Goal: Transaction & Acquisition: Purchase product/service

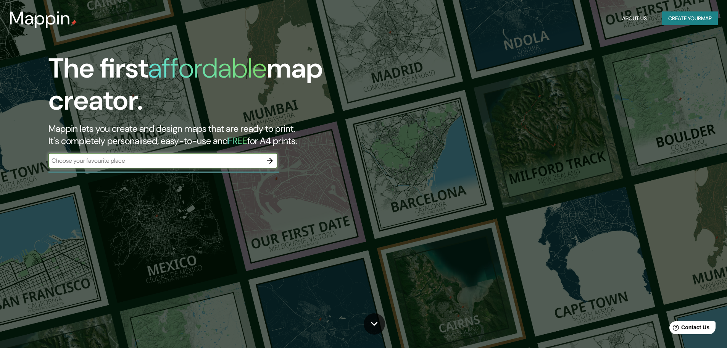
click at [221, 163] on input "text" at bounding box center [155, 160] width 214 height 9
type input "zugarramurdi"
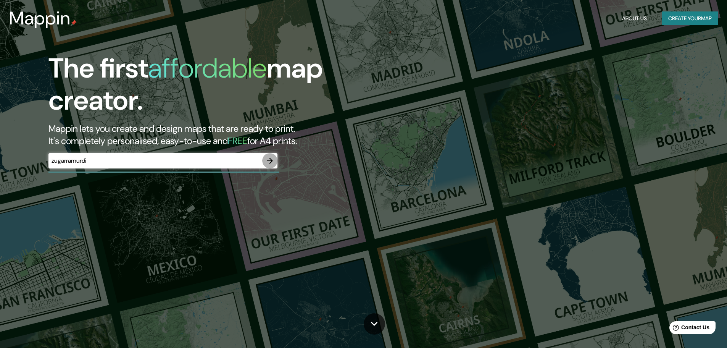
click at [269, 162] on icon "button" at bounding box center [269, 160] width 9 height 9
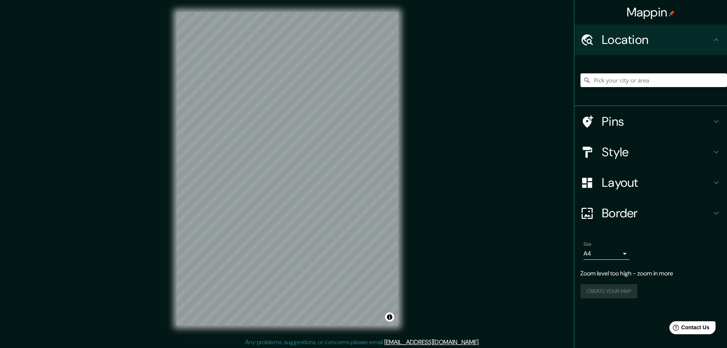
click at [629, 81] on input "Pick your city or area" at bounding box center [654, 80] width 147 height 14
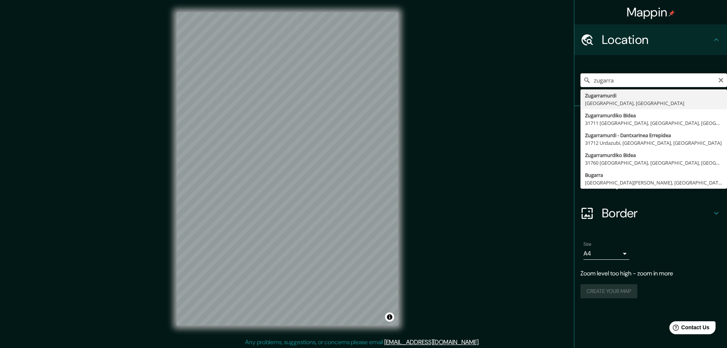
type input "Zugarramurdi, Navarra, España"
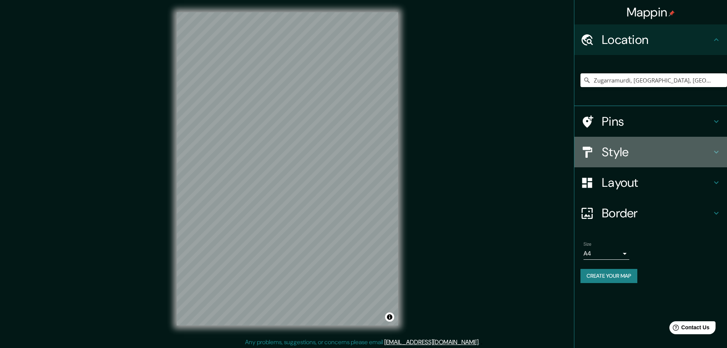
click at [643, 148] on h4 "Style" at bounding box center [657, 151] width 110 height 15
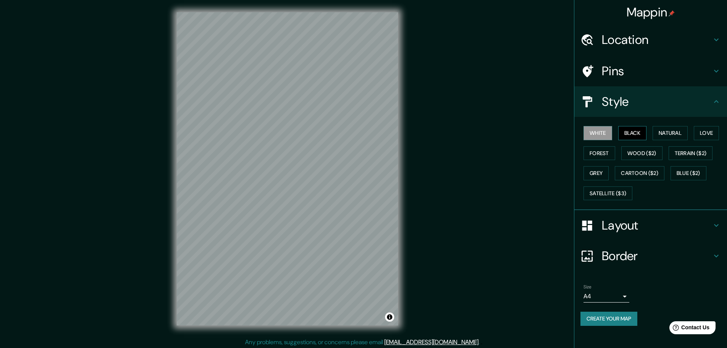
click at [628, 130] on button "Black" at bounding box center [632, 133] width 29 height 14
click at [676, 134] on button "Natural" at bounding box center [670, 133] width 35 height 14
click at [710, 131] on button "Love" at bounding box center [706, 133] width 25 height 14
click at [609, 155] on button "Forest" at bounding box center [600, 153] width 32 height 14
click at [639, 151] on button "Wood ($2)" at bounding box center [641, 153] width 41 height 14
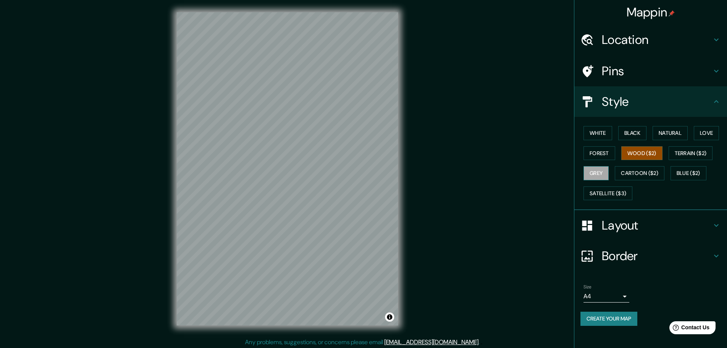
click at [600, 171] on button "Grey" at bounding box center [596, 173] width 25 height 14
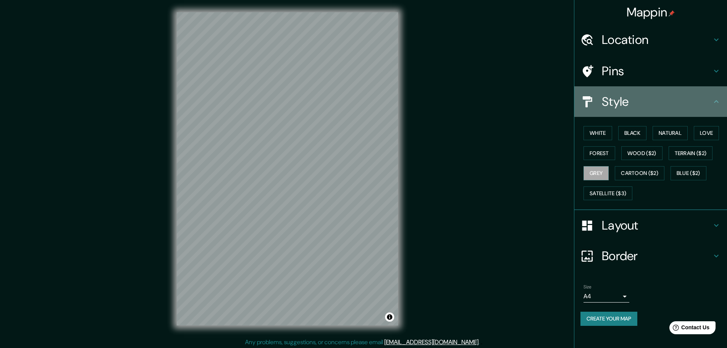
click at [648, 102] on h4 "Style" at bounding box center [657, 101] width 110 height 15
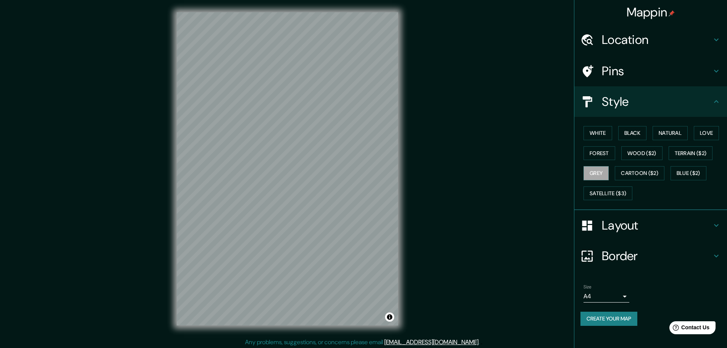
click at [644, 75] on h4 "Pins" at bounding box center [657, 70] width 110 height 15
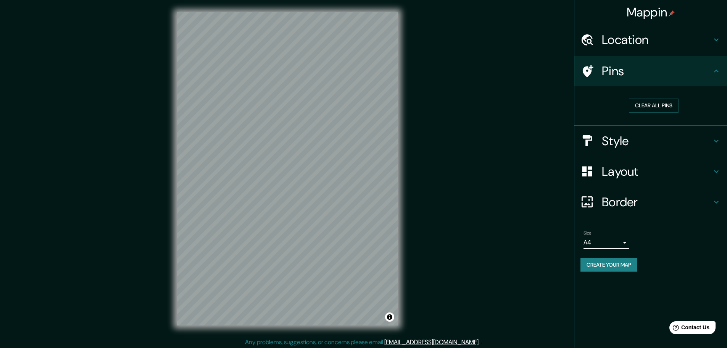
click at [636, 172] on h4 "Layout" at bounding box center [657, 171] width 110 height 15
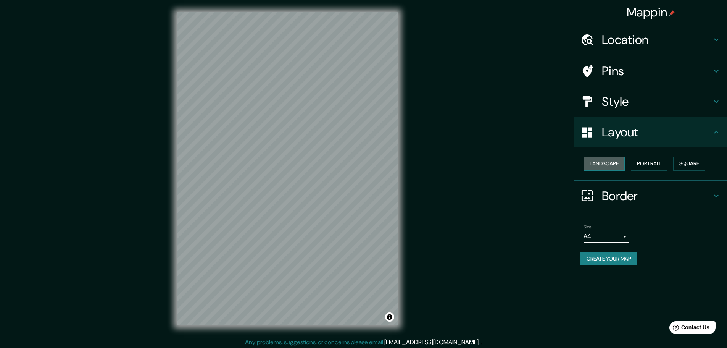
click at [612, 163] on button "Landscape" at bounding box center [604, 163] width 41 height 14
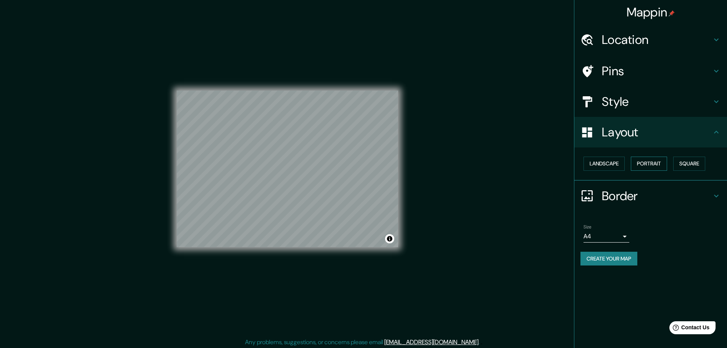
click at [651, 161] on button "Portrait" at bounding box center [649, 163] width 36 height 14
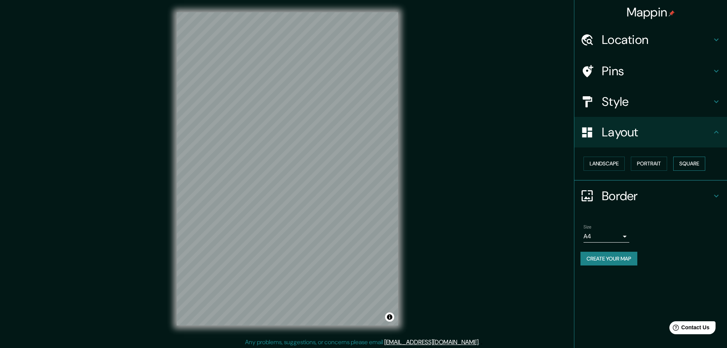
click at [692, 160] on button "Square" at bounding box center [689, 163] width 32 height 14
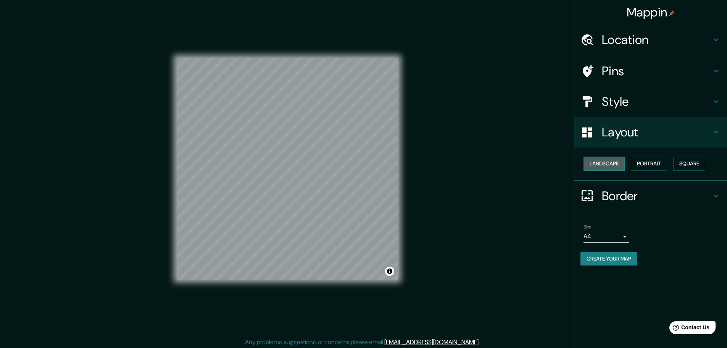
click at [613, 162] on button "Landscape" at bounding box center [604, 163] width 41 height 14
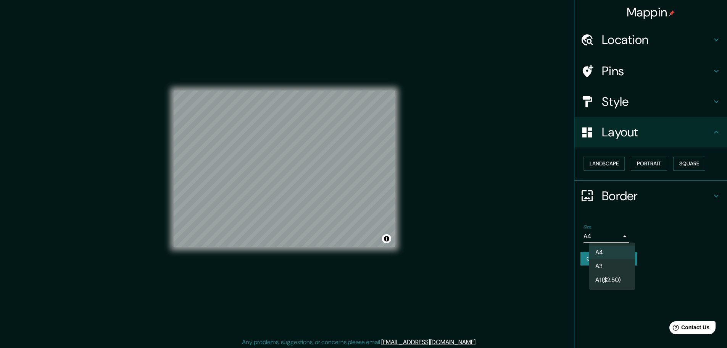
click at [621, 239] on body "Mappin Location Zugarramurdi, Navarra, España Pins Style Layout Landscape Portr…" at bounding box center [363, 174] width 727 height 348
click at [603, 268] on li "A3" at bounding box center [612, 266] width 46 height 14
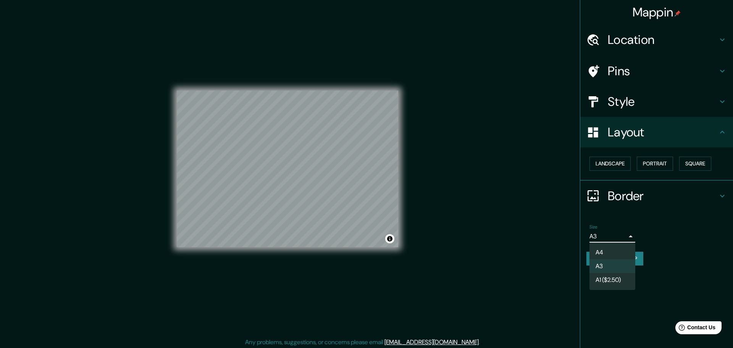
click at [609, 234] on body "Mappin Location Zugarramurdi, Navarra, España Pins Style Layout Landscape Portr…" at bounding box center [366, 174] width 733 height 348
click at [608, 255] on li "A4" at bounding box center [612, 252] width 46 height 14
type input "single"
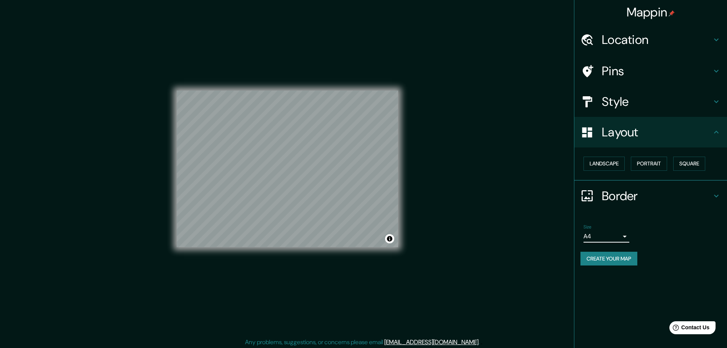
click at [636, 45] on h4 "Location" at bounding box center [657, 39] width 110 height 15
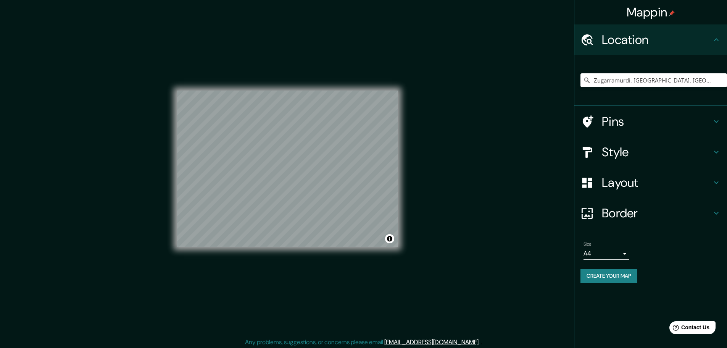
click at [636, 45] on h4 "Location" at bounding box center [657, 39] width 110 height 15
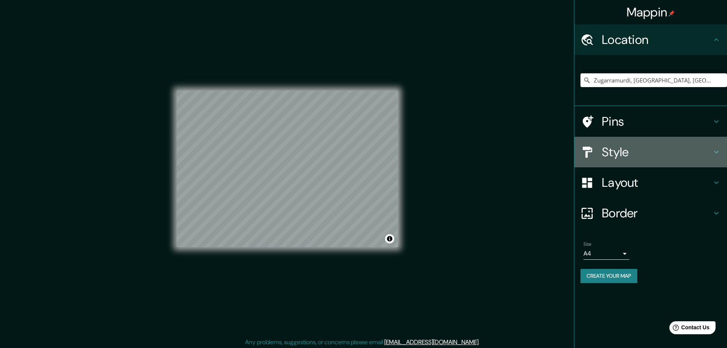
click at [625, 155] on h4 "Style" at bounding box center [657, 151] width 110 height 15
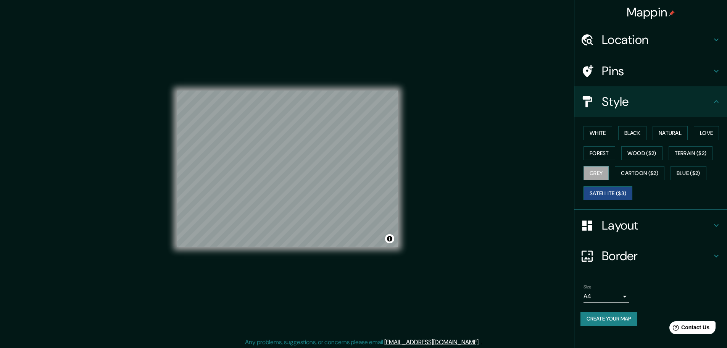
click at [619, 192] on button "Satellite ($3)" at bounding box center [608, 193] width 49 height 14
click at [602, 174] on button "Grey" at bounding box center [596, 173] width 25 height 14
click at [618, 320] on button "Create your map" at bounding box center [609, 318] width 57 height 14
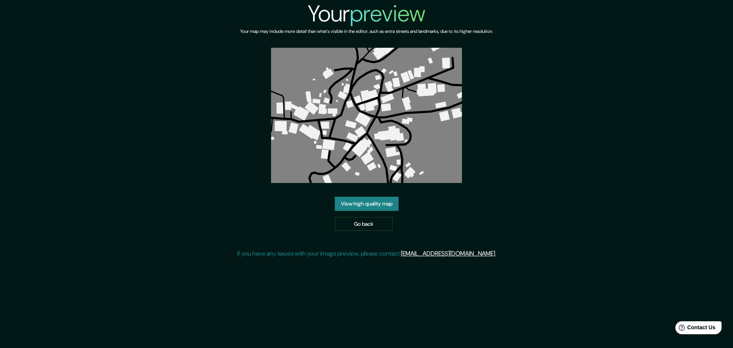
click at [469, 200] on div "Your preview Your map may include more detail than what's visible in the editor…" at bounding box center [366, 132] width 259 height 264
